Goal: Information Seeking & Learning: Learn about a topic

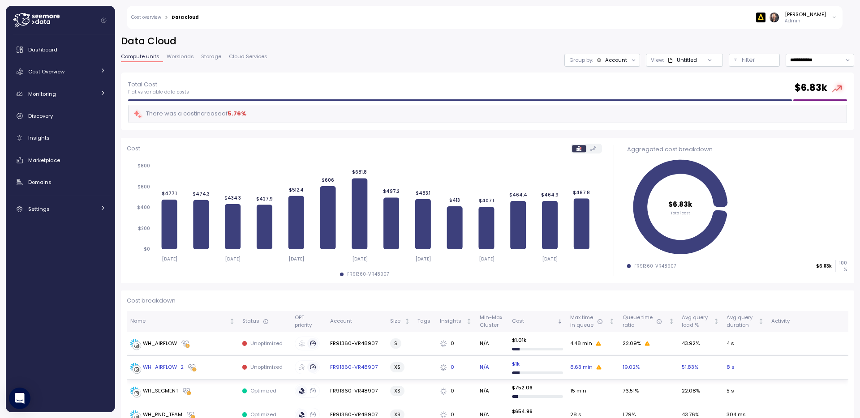
click at [168, 366] on div "WH_AIRFLOW_2" at bounding box center [163, 368] width 41 height 8
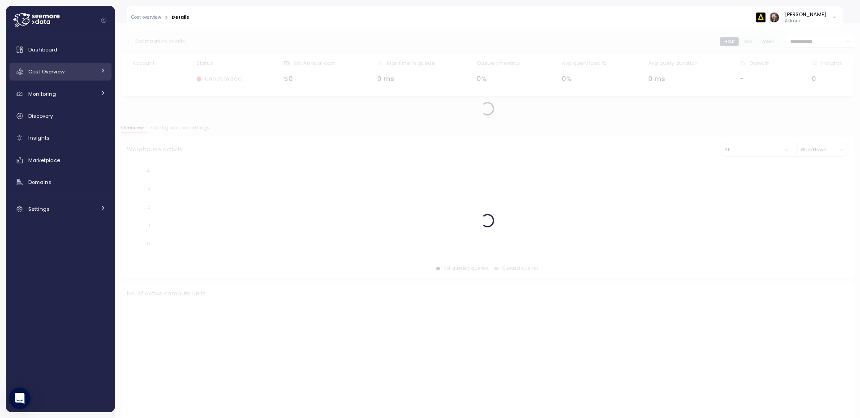
click at [49, 71] on span "Cost Overview" at bounding box center [46, 71] width 36 height 7
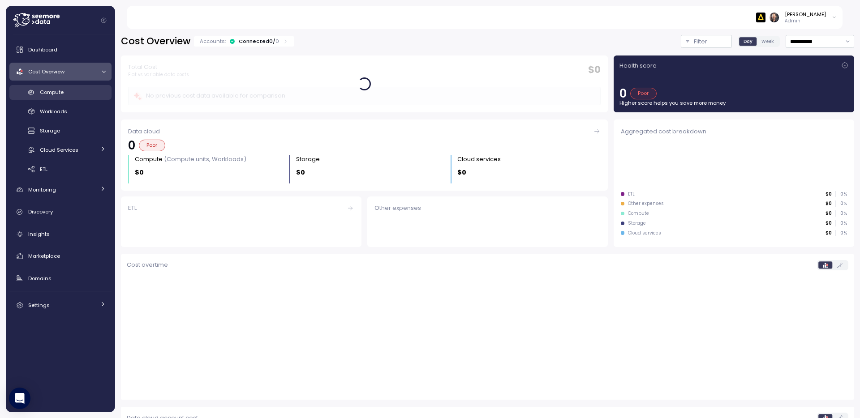
click at [55, 91] on span "Compute" at bounding box center [52, 92] width 24 height 7
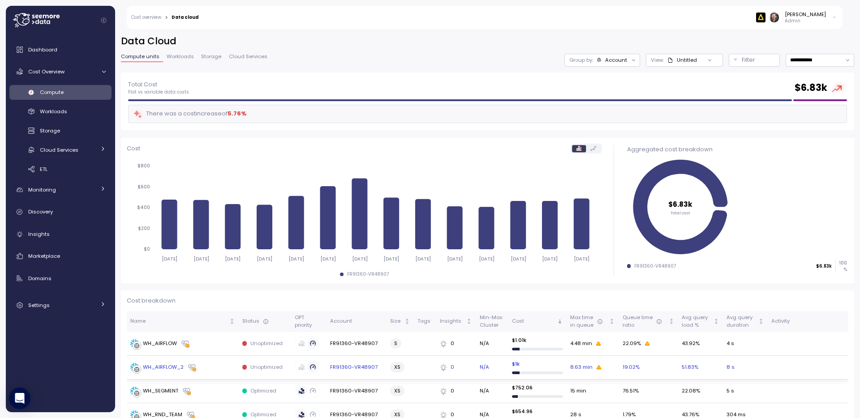
click at [165, 366] on div "WH_AIRFLOW_2" at bounding box center [163, 368] width 41 height 8
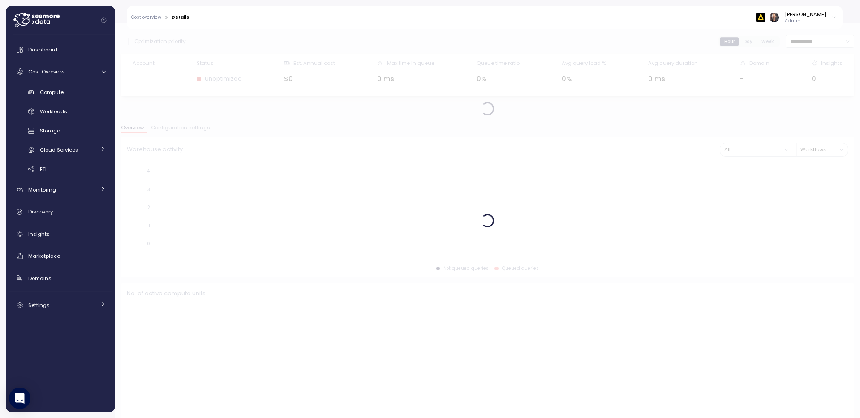
click at [831, 18] on div "Hannan Kravitz Admin" at bounding box center [796, 17] width 81 height 13
click at [821, 36] on div "Log out" at bounding box center [821, 36] width 19 height 8
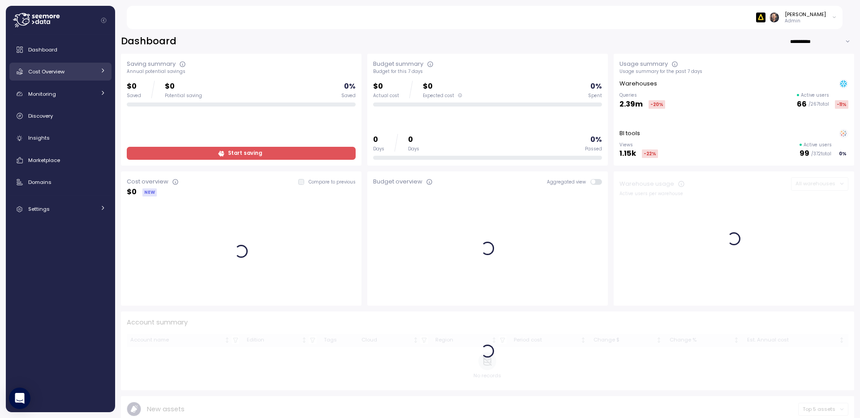
click at [49, 72] on span "Cost Overview" at bounding box center [46, 71] width 36 height 7
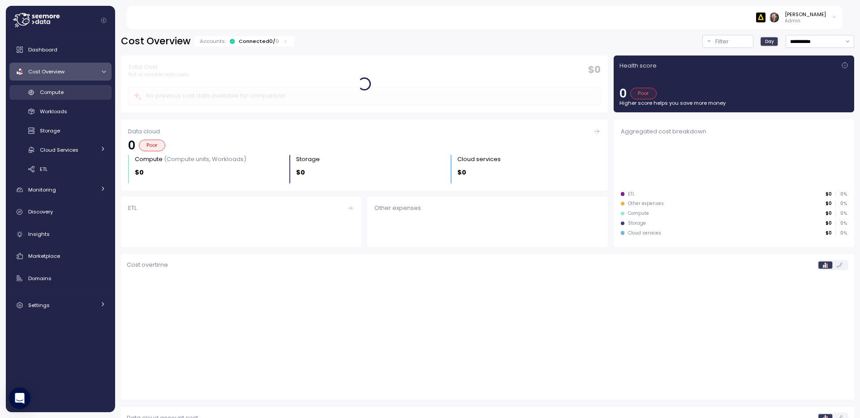
click at [52, 95] on span "Compute" at bounding box center [52, 92] width 24 height 7
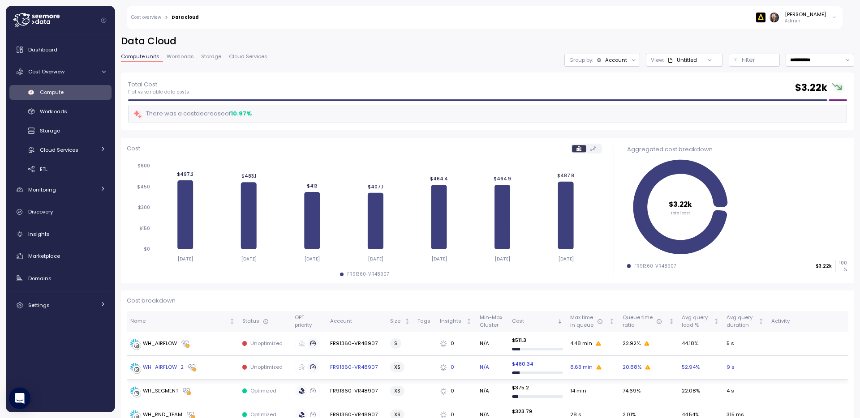
click at [171, 370] on div "WH_AIRFLOW_2" at bounding box center [163, 368] width 41 height 8
